Goal: Navigation & Orientation: Find specific page/section

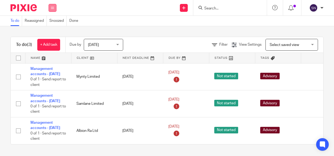
click at [51, 7] on icon at bounding box center [52, 7] width 3 height 3
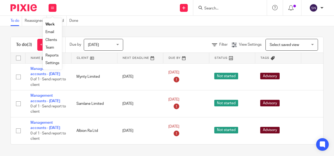
click at [52, 47] on link "Team" at bounding box center [49, 48] width 9 height 4
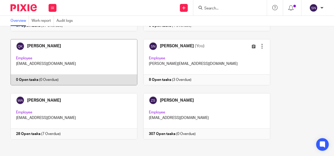
scroll to position [235, 0]
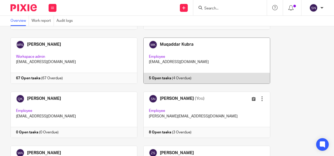
click at [151, 68] on link at bounding box center [203, 61] width 133 height 46
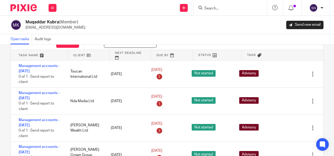
scroll to position [38, 0]
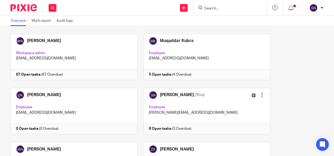
scroll to position [288, 0]
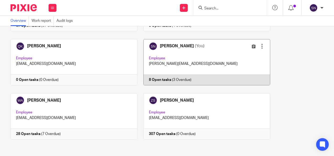
click at [176, 69] on link at bounding box center [203, 62] width 133 height 46
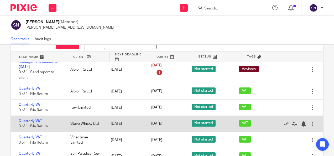
scroll to position [38, 0]
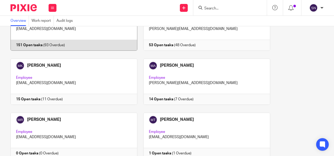
scroll to position [53, 0]
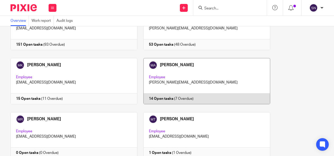
click at [177, 84] on link at bounding box center [203, 81] width 133 height 46
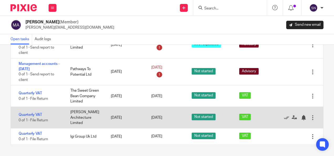
scroll to position [174, 0]
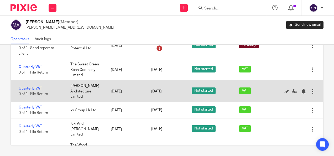
drag, startPoint x: 66, startPoint y: 87, endPoint x: 81, endPoint y: 101, distance: 20.4
click at [81, 100] on div "Seaber Kain Architecture Limited" at bounding box center [85, 91] width 40 height 21
